Goal: Information Seeking & Learning: Understand process/instructions

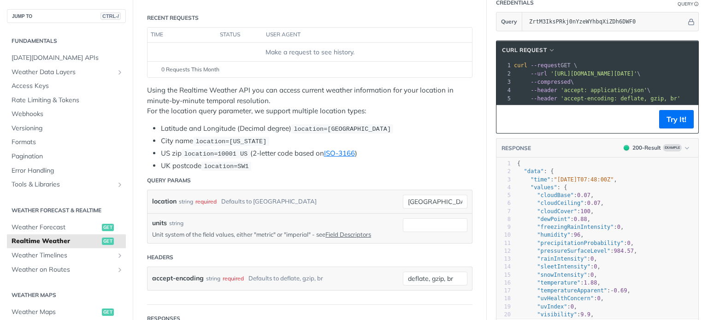
scroll to position [112, 0]
click at [59, 73] on span "Weather Data Layers" at bounding box center [63, 72] width 102 height 9
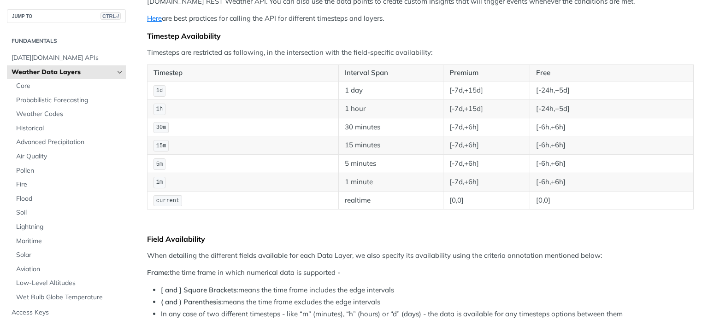
scroll to position [140, 0]
click at [57, 143] on span "Advanced Precipitation" at bounding box center [69, 142] width 107 height 9
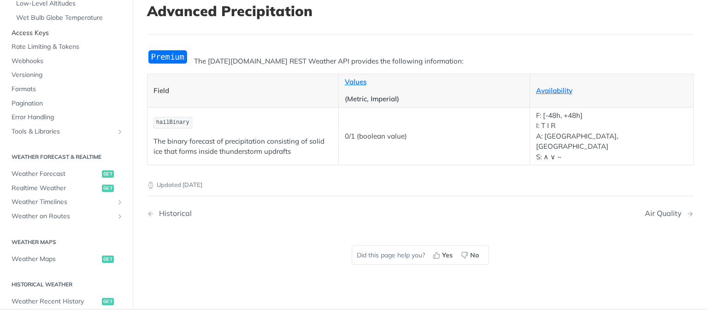
scroll to position [269, 0]
click at [49, 258] on span "Weather Maps" at bounding box center [56, 258] width 88 height 9
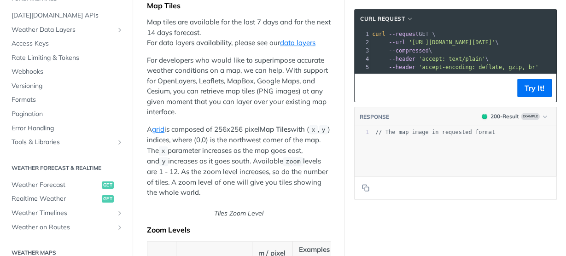
scroll to position [206, 0]
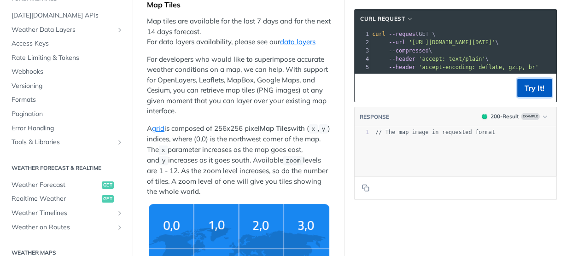
click at [526, 94] on button "Try It!" at bounding box center [534, 88] width 35 height 18
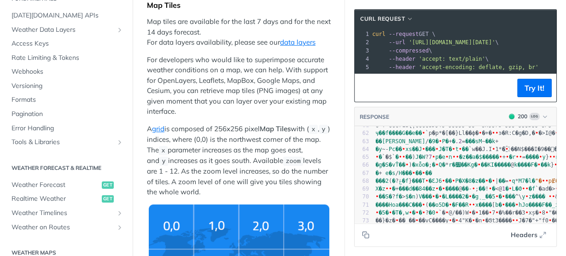
scroll to position [486, 0]
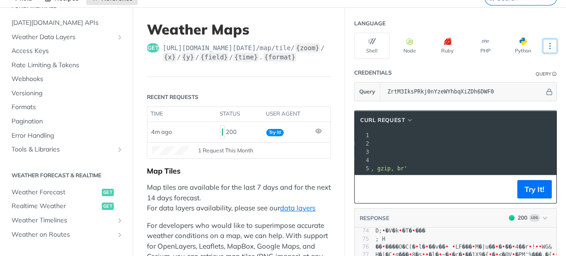
click at [546, 42] on icon "More ellipsis" at bounding box center [550, 46] width 8 height 8
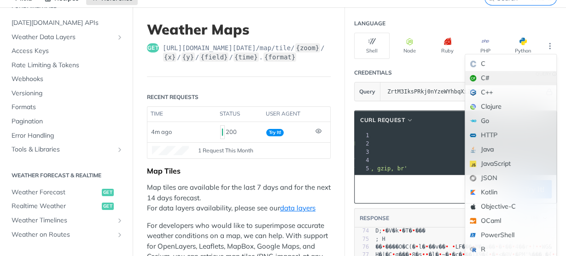
click at [483, 76] on div "C#" at bounding box center [510, 78] width 91 height 14
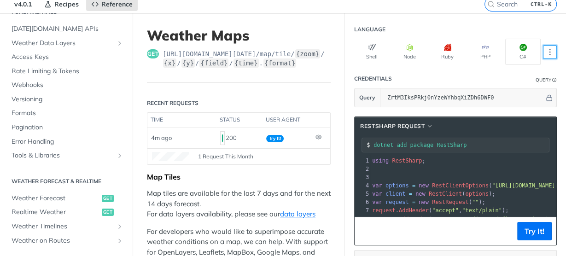
scroll to position [14, 0]
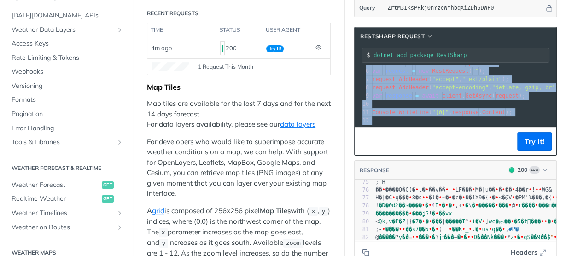
copy div "using RestSharp ; 2 ​ 3 ​ 4 var options = new RestClientOptions ( "[URL][DOMAIN…"
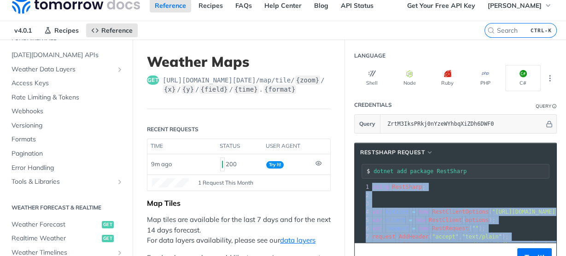
scroll to position [9, 0]
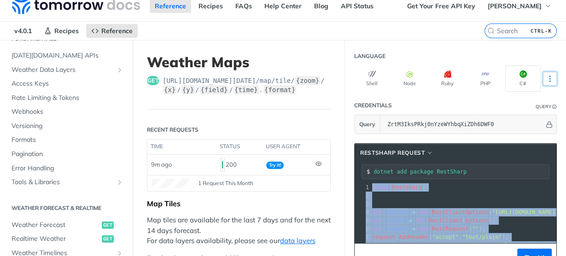
click at [550, 76] on icon "More ellipsis" at bounding box center [550, 79] width 1 height 6
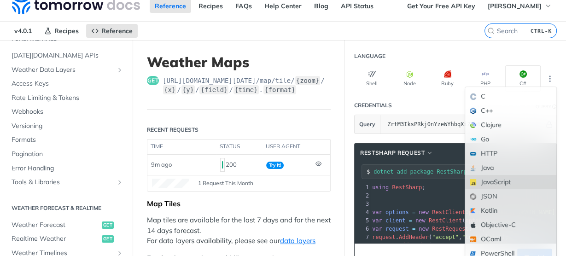
click at [492, 181] on div "JavaScript" at bounding box center [510, 182] width 91 height 14
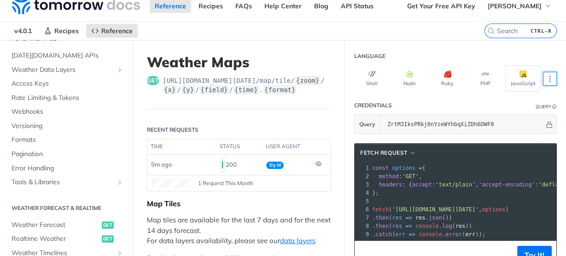
scroll to position [2, 0]
click at [370, 172] on pre "method : 'GET' ," at bounding box center [569, 176] width 399 height 8
click at [370, 164] on pre "const options = {" at bounding box center [569, 168] width 399 height 8
click at [372, 168] on span "const" at bounding box center [380, 168] width 17 height 6
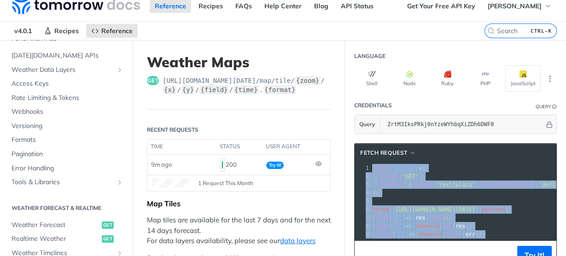
copy div "const options = { 2 method : 'GET' , 3 headers : { accept : 'text/plain' , 'acc…"
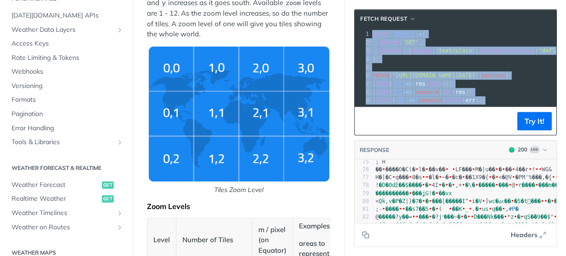
scroll to position [366, 0]
click at [257, 110] on img "Tiles Zoom Level" at bounding box center [239, 114] width 181 height 135
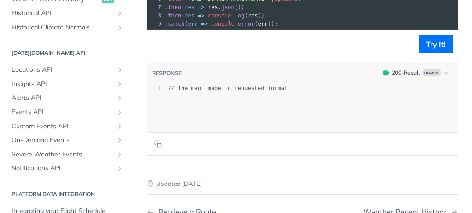
scroll to position [1615, 0]
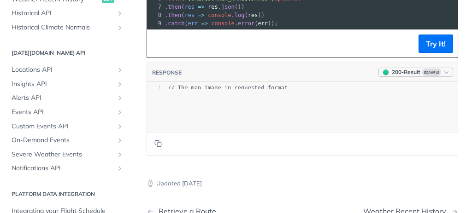
click at [428, 69] on span "Example" at bounding box center [431, 72] width 19 height 7
click at [364, 120] on div "Clear Example" at bounding box center [397, 125] width 100 height 15
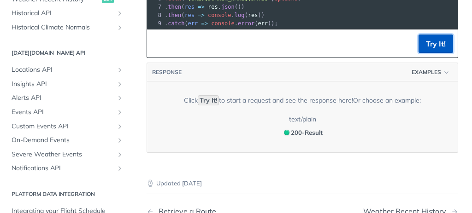
click at [429, 38] on button "Try It!" at bounding box center [435, 44] width 35 height 18
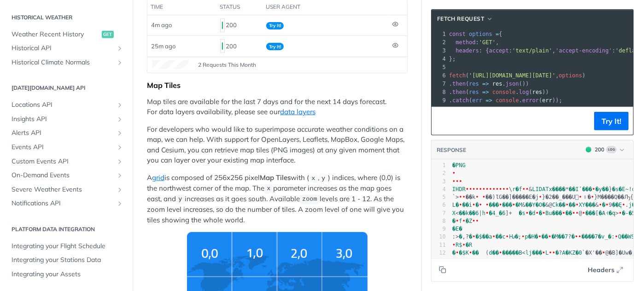
scroll to position [151, 0]
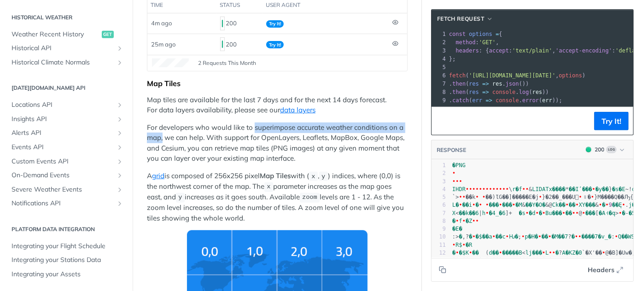
drag, startPoint x: 253, startPoint y: 126, endPoint x: 168, endPoint y: 132, distance: 85.4
click at [168, 132] on p "For developers who would like to superimpose accurate weather conditions on a m…" at bounding box center [277, 143] width 261 height 41
copy p "superimpose accurate weather conditions on a map,"
click at [202, 140] on p "For developers who would like to superimpose accurate weather conditions on a m…" at bounding box center [277, 143] width 261 height 41
click at [147, 124] on p "For developers who would like to superimpose accurate weather conditions on a m…" at bounding box center [277, 143] width 261 height 41
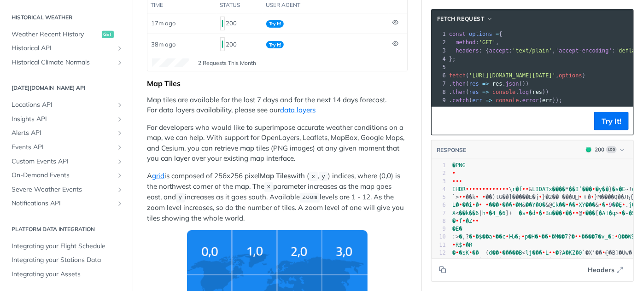
click at [147, 124] on p "For developers who would like to superimpose accurate weather conditions on a m…" at bounding box center [277, 143] width 261 height 41
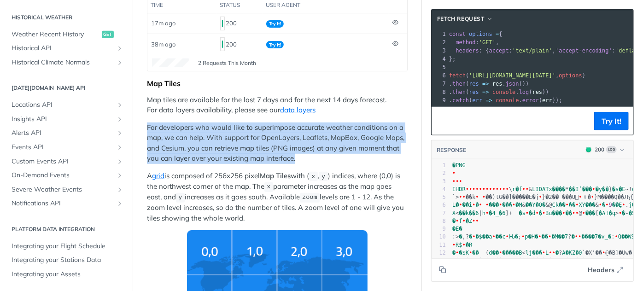
click at [339, 158] on p "For developers who would like to superimpose accurate weather conditions on a m…" at bounding box center [277, 143] width 261 height 41
copy p "For developers who would like to superimpose accurate weather conditions on a m…"
